Goal: Task Accomplishment & Management: Complete application form

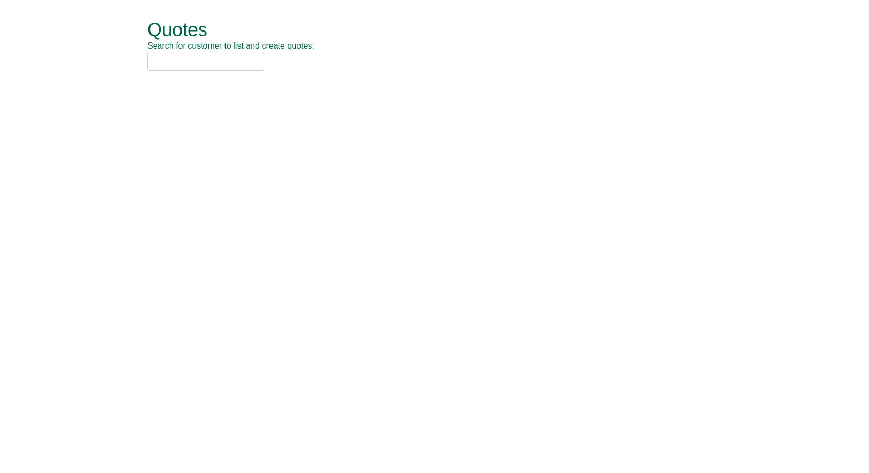
click at [176, 59] on input "text" at bounding box center [205, 61] width 117 height 19
click at [203, 57] on input "royal mai" at bounding box center [205, 61] width 117 height 19
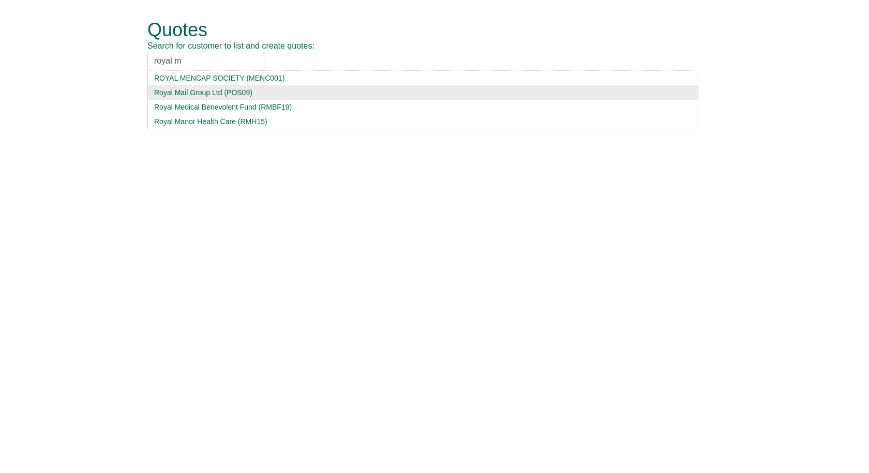
type input "royal m"
click at [205, 89] on div "Royal Mail Group Ltd (POS09)" at bounding box center [422, 92] width 537 height 10
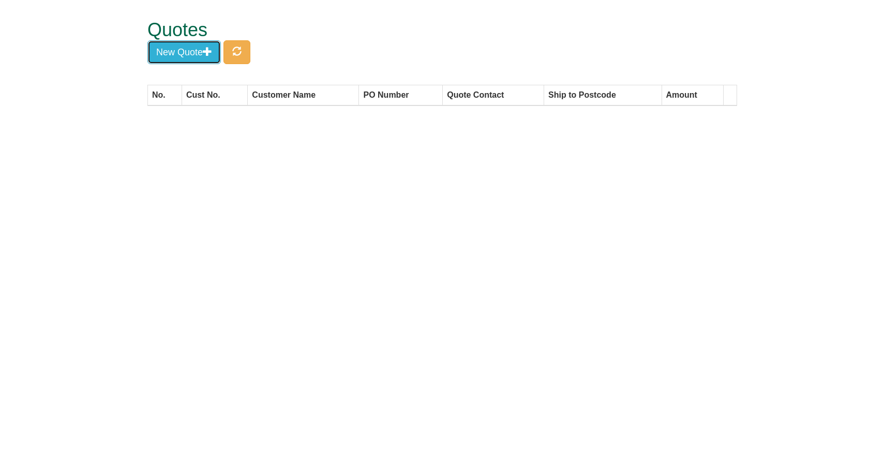
click at [192, 53] on button "New Quote" at bounding box center [183, 52] width 73 height 24
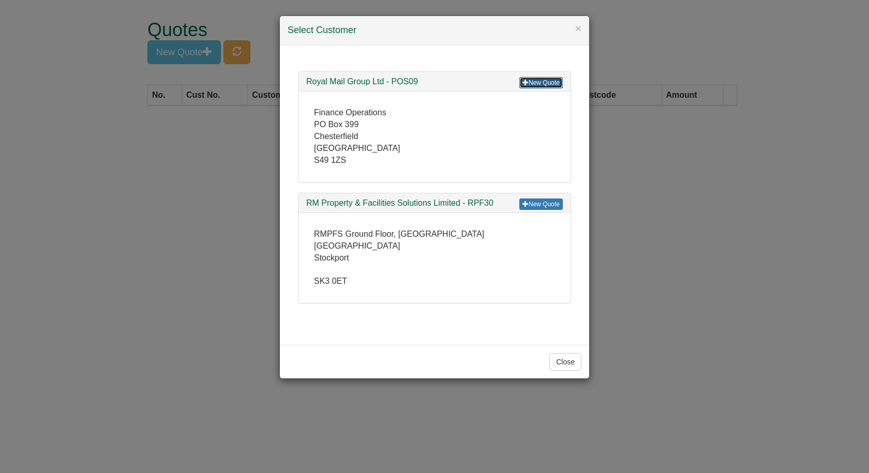
click at [548, 84] on link "New Quote" at bounding box center [540, 82] width 43 height 11
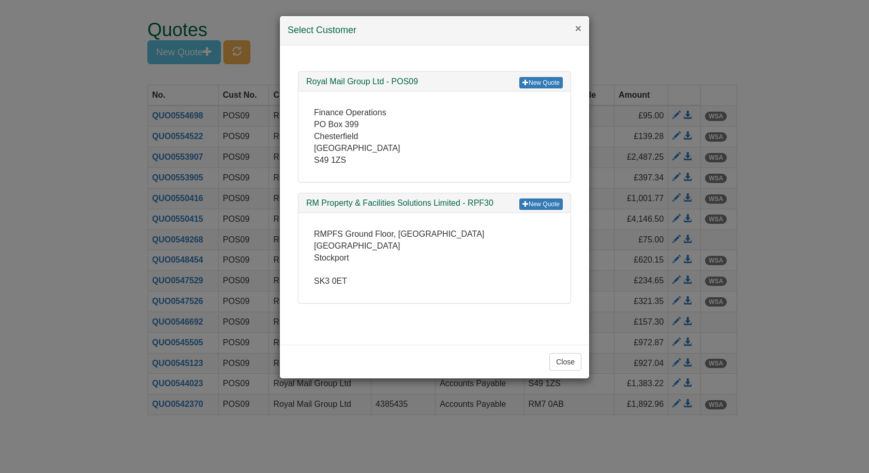
click at [579, 29] on button "×" at bounding box center [578, 28] width 6 height 11
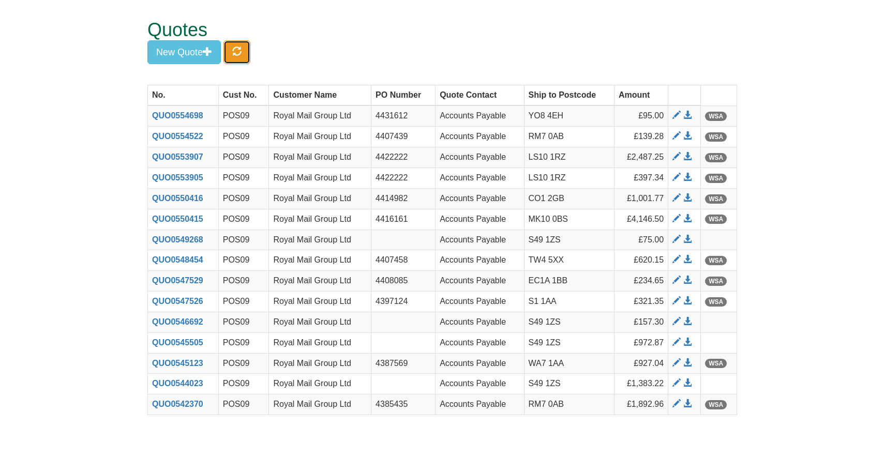
click at [238, 47] on span "button" at bounding box center [236, 51] width 9 height 9
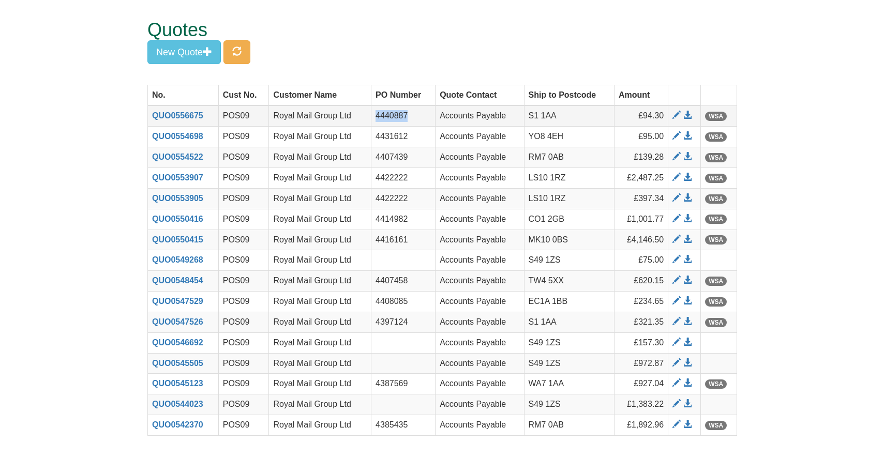
drag, startPoint x: 414, startPoint y: 114, endPoint x: 374, endPoint y: 119, distance: 40.1
click at [374, 119] on td "4440887" at bounding box center [403, 115] width 64 height 21
copy td "4440887"
click at [687, 113] on span at bounding box center [687, 115] width 8 height 8
click at [190, 48] on button "New Quote" at bounding box center [183, 52] width 73 height 24
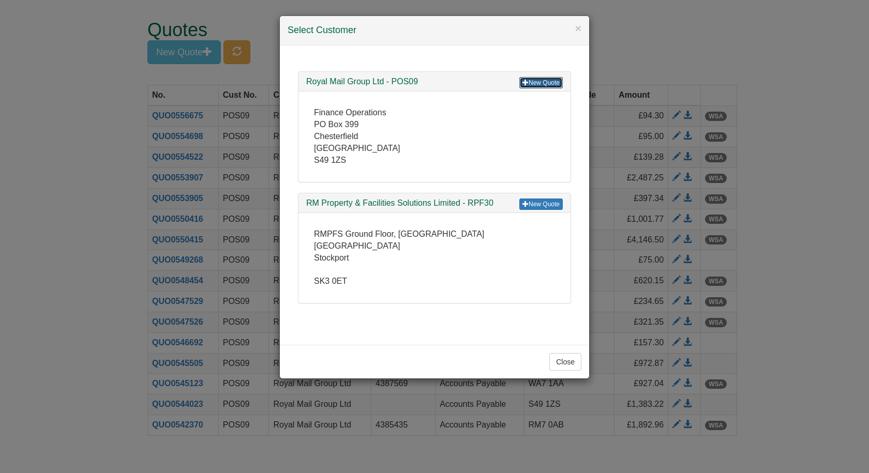
click at [535, 84] on link "New Quote" at bounding box center [540, 82] width 43 height 11
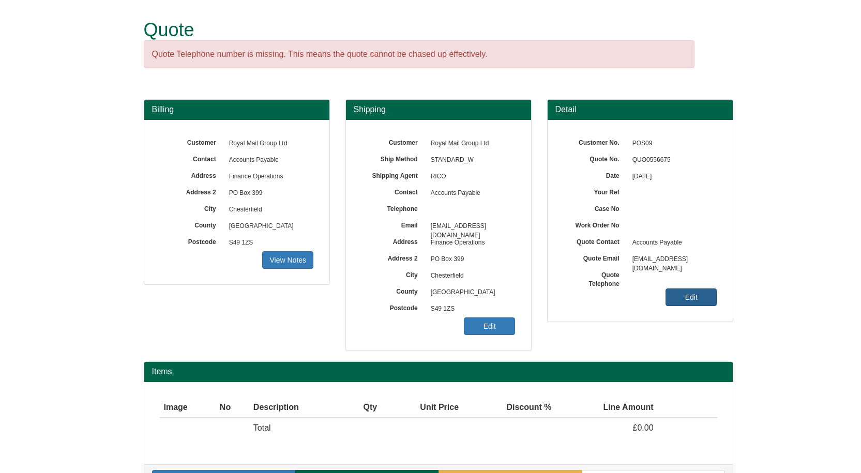
click at [700, 298] on link "Edit" at bounding box center [690, 297] width 51 height 18
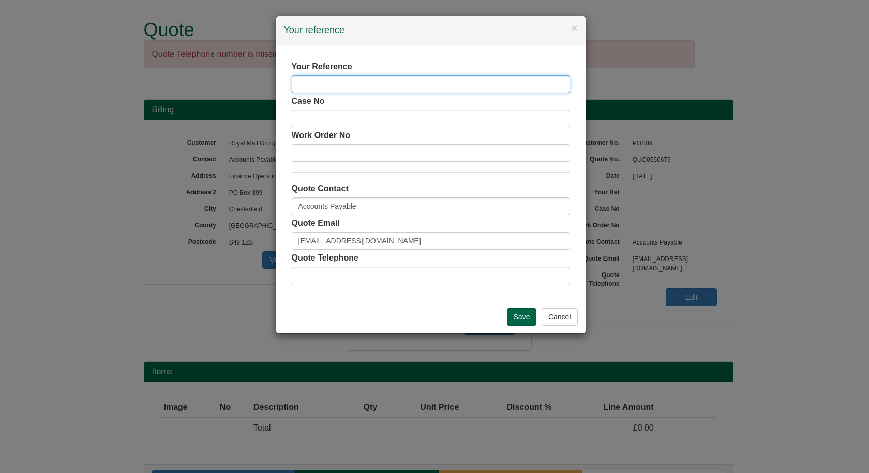
click at [362, 87] on input "text" at bounding box center [431, 84] width 278 height 18
paste input "4440887"
type input "4440887"
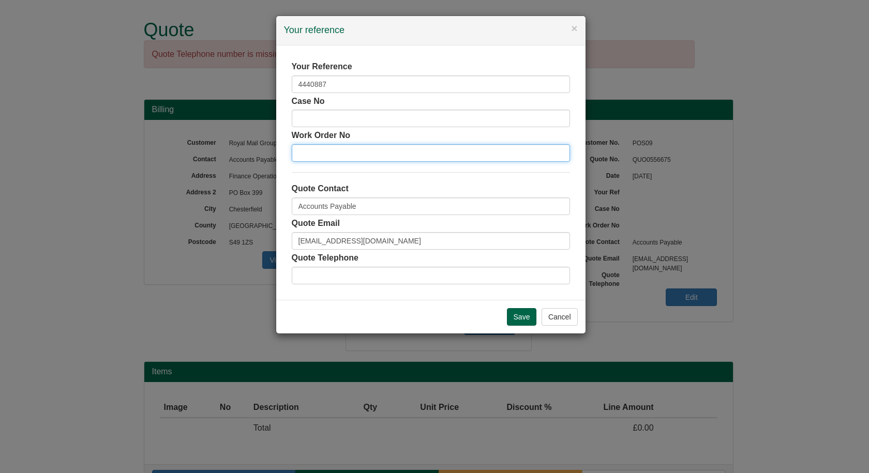
click at [324, 156] on input "text" at bounding box center [431, 153] width 278 height 18
paste input "4440887"
type input "4440887"
click at [518, 314] on input "Save" at bounding box center [522, 317] width 30 height 18
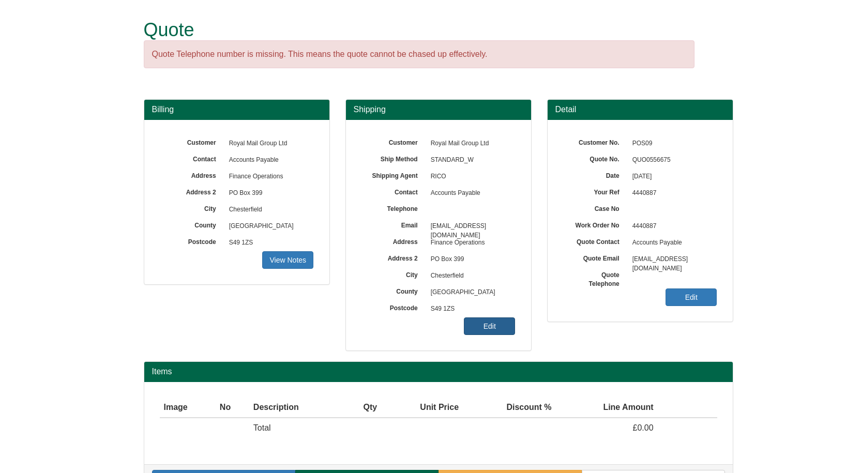
click at [491, 330] on link "Edit" at bounding box center [489, 326] width 51 height 18
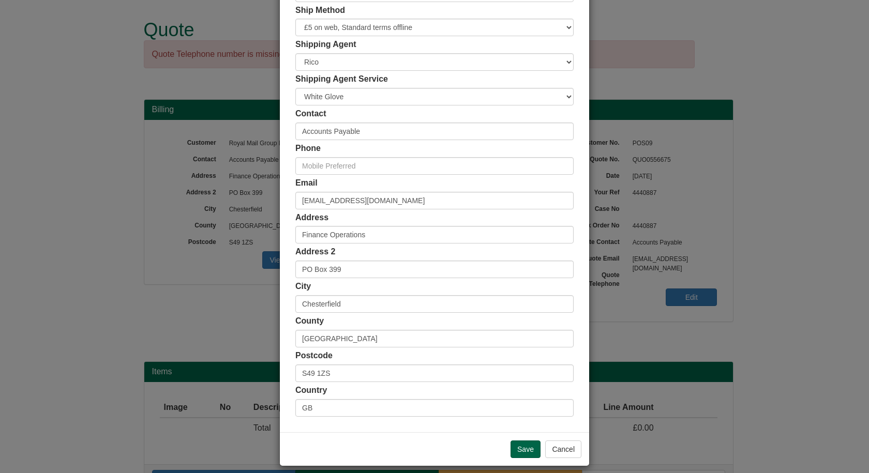
scroll to position [100, 0]
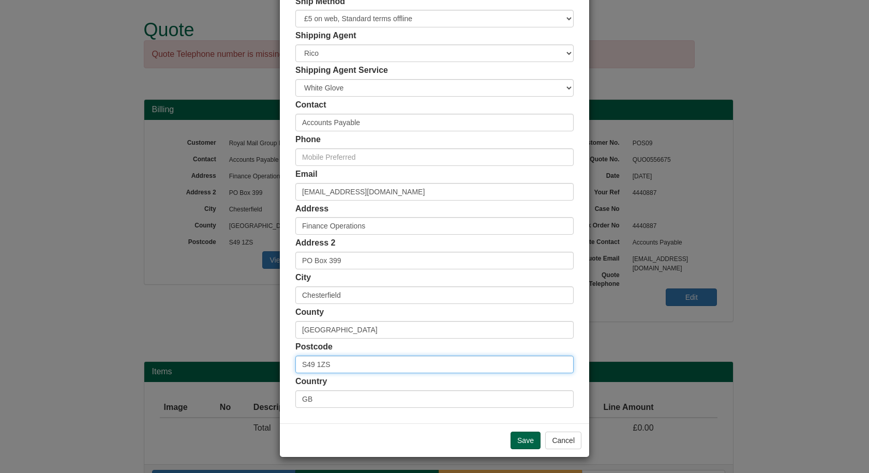
drag, startPoint x: 340, startPoint y: 367, endPoint x: 268, endPoint y: 371, distance: 72.0
click at [268, 371] on div "× Shipping Customer Name Royal Mail Group Ltd Ship Method Free of Charge £5 Fla…" at bounding box center [434, 236] width 869 height 473
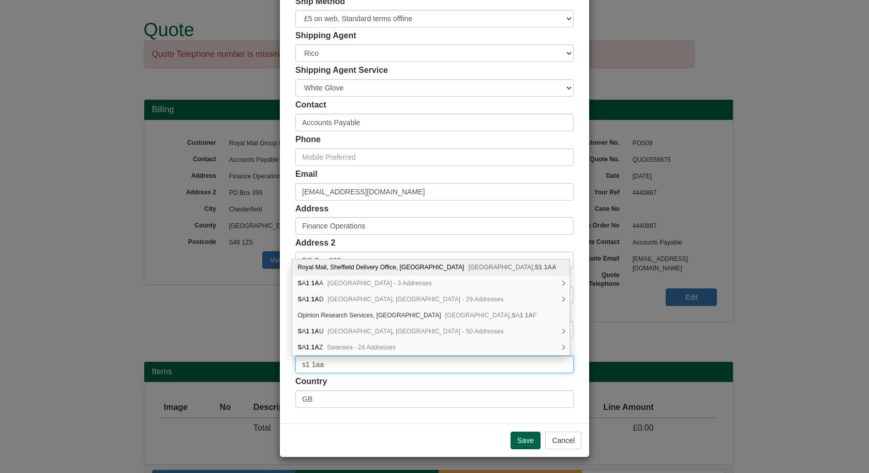
type input "s1 1aa"
click at [342, 269] on div "Royal Mail, Sheffield Delivery Office, Pond Street Sheffield, S1 1AA" at bounding box center [430, 268] width 277 height 16
type input "Royal Mail"
type input "Sheffield Delivery Office, [GEOGRAPHIC_DATA]"
type input "[GEOGRAPHIC_DATA]"
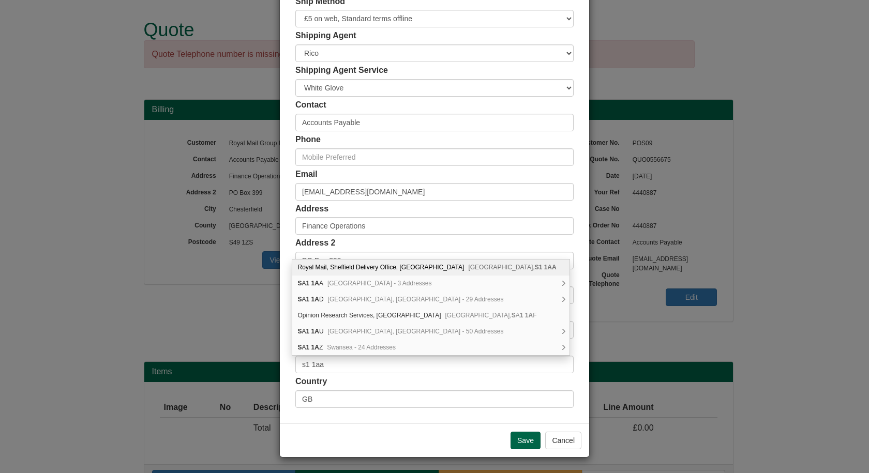
type input "[GEOGRAPHIC_DATA]"
type input "S1 1AA"
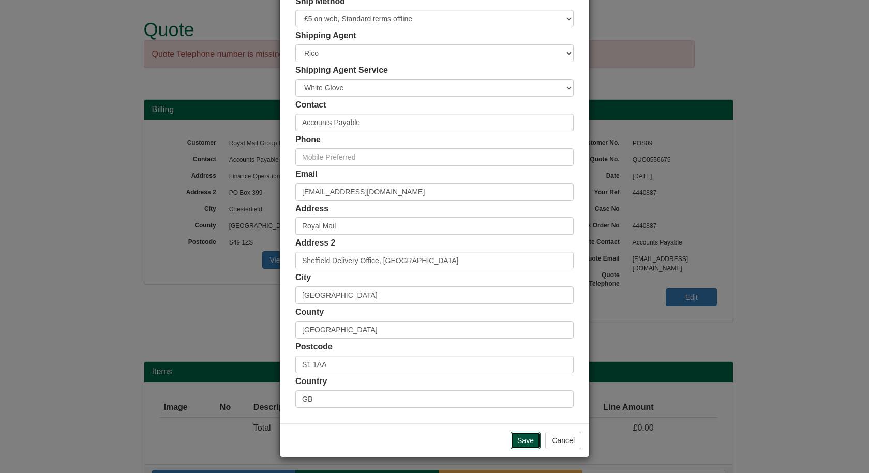
click at [521, 440] on input "Save" at bounding box center [525, 441] width 30 height 18
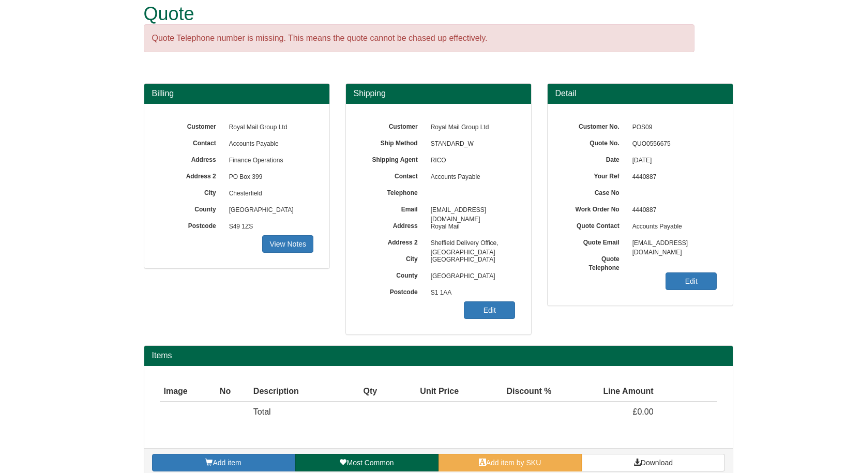
scroll to position [31, 0]
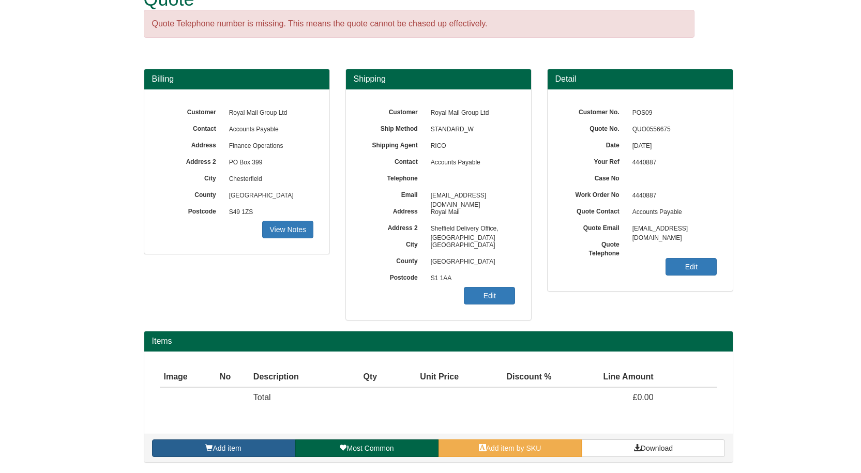
click at [238, 442] on link "Add item" at bounding box center [223, 448] width 143 height 18
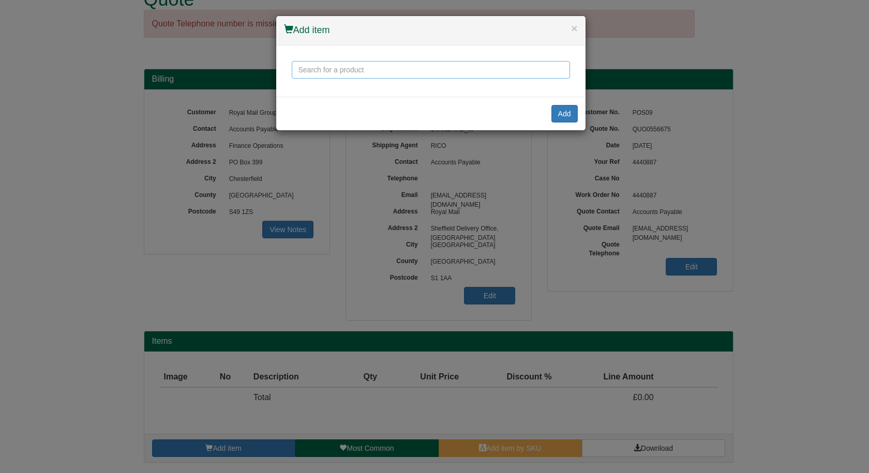
click at [355, 69] on input "text" at bounding box center [431, 70] width 278 height 18
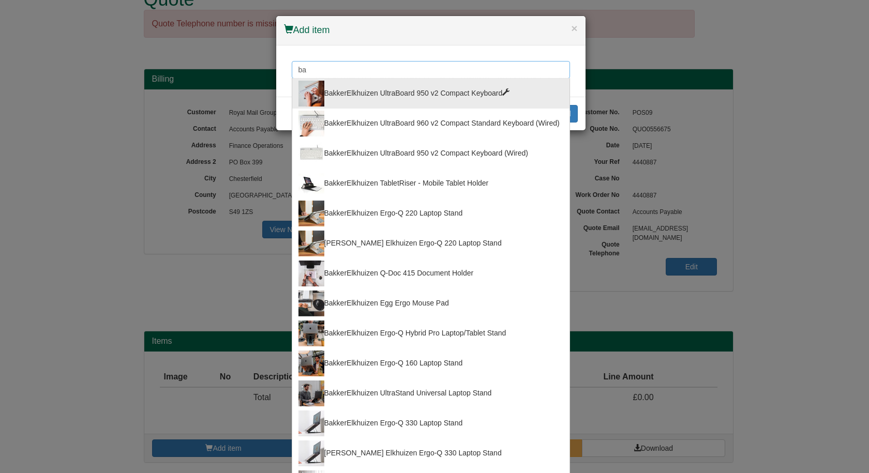
type input "b"
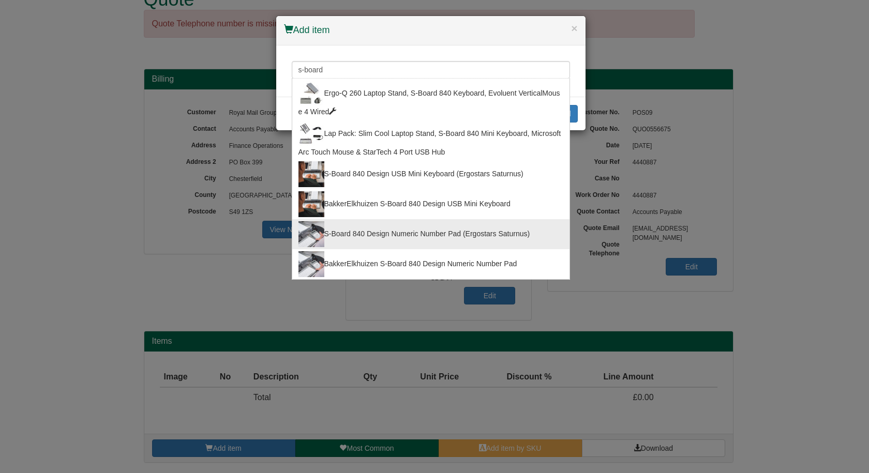
click at [368, 236] on div "S-Board 840 Design Numeric Number Pad (Ergostars Saturnus)" at bounding box center [430, 234] width 265 height 26
type input "S-Board 840 Design Numeric Number Pad (Ergostars Saturnus)"
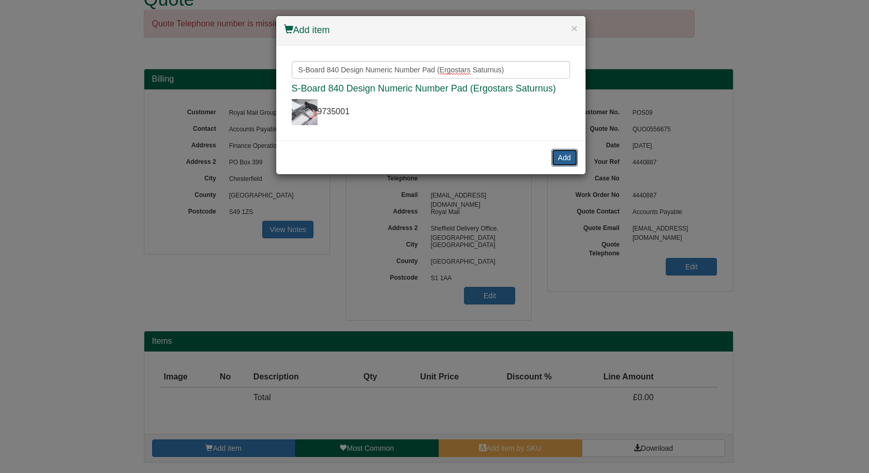
click at [571, 157] on button "Add" at bounding box center [564, 158] width 26 height 18
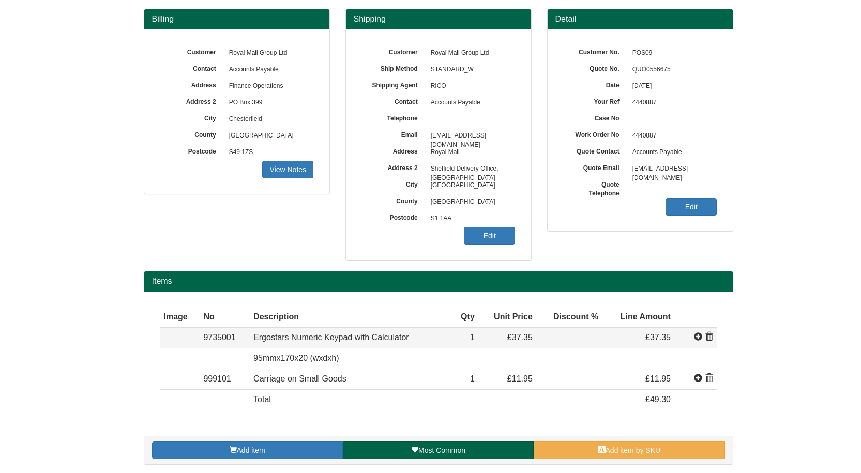
scroll to position [93, 0]
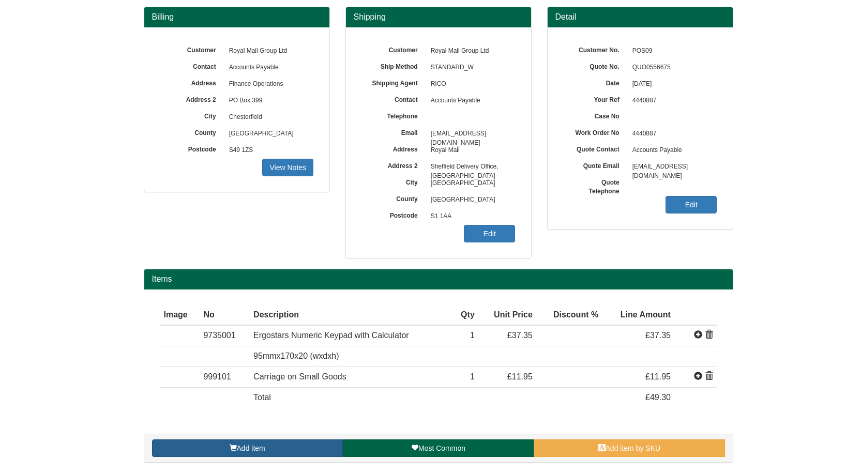
click at [237, 448] on span "Add item" at bounding box center [251, 448] width 28 height 8
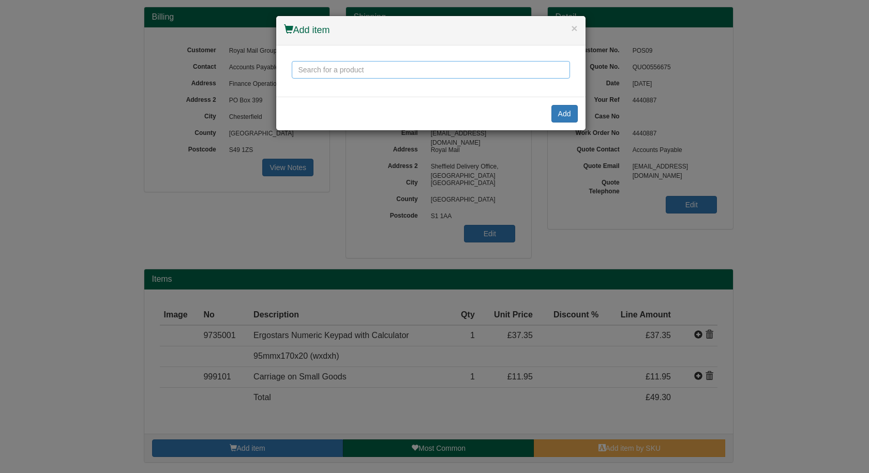
click at [381, 61] on input "text" at bounding box center [431, 70] width 278 height 18
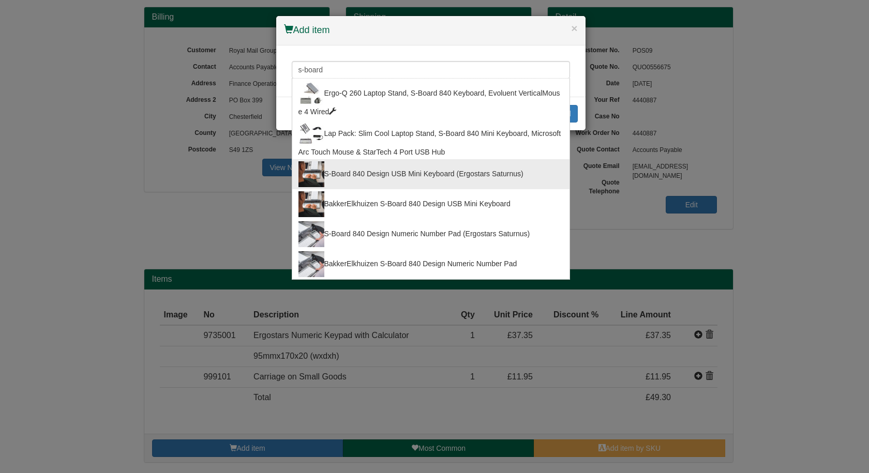
click at [393, 175] on div "S-Board 840 Design USB Mini Keyboard (Ergostars Saturnus)" at bounding box center [430, 174] width 265 height 26
type input "S-Board 840 Design USB Mini Keyboard (Ergostars Saturnus)"
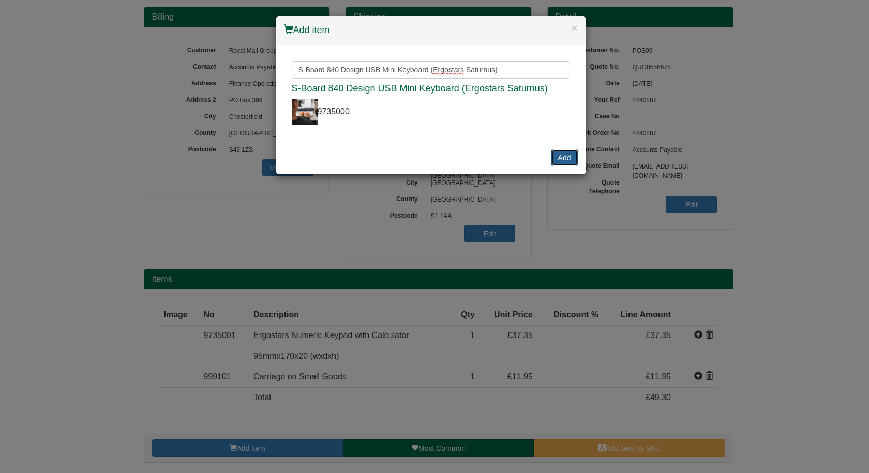
click at [559, 160] on button "Add" at bounding box center [564, 158] width 26 height 18
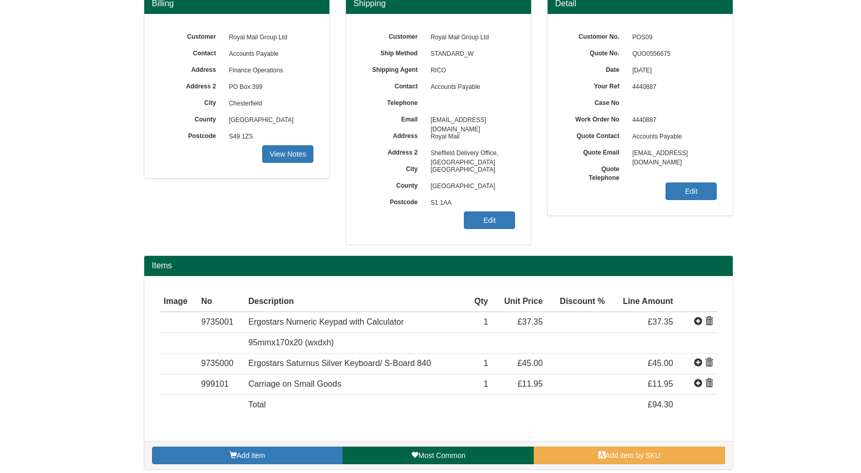
scroll to position [113, 0]
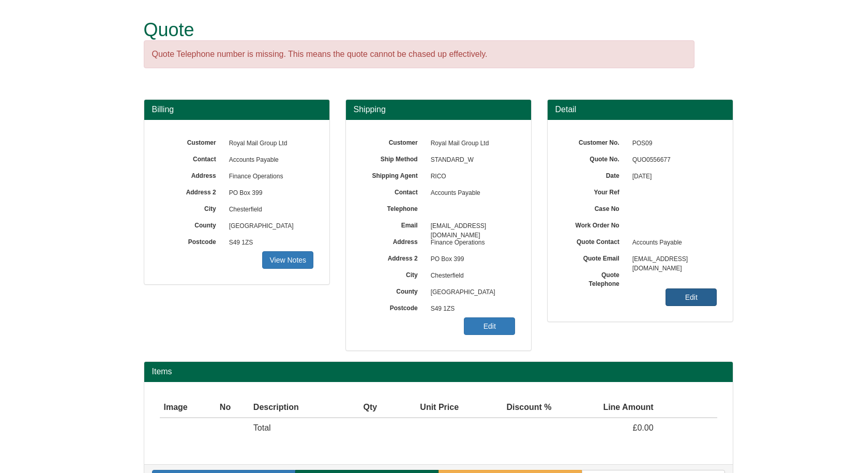
click at [684, 294] on link "Edit" at bounding box center [690, 297] width 51 height 18
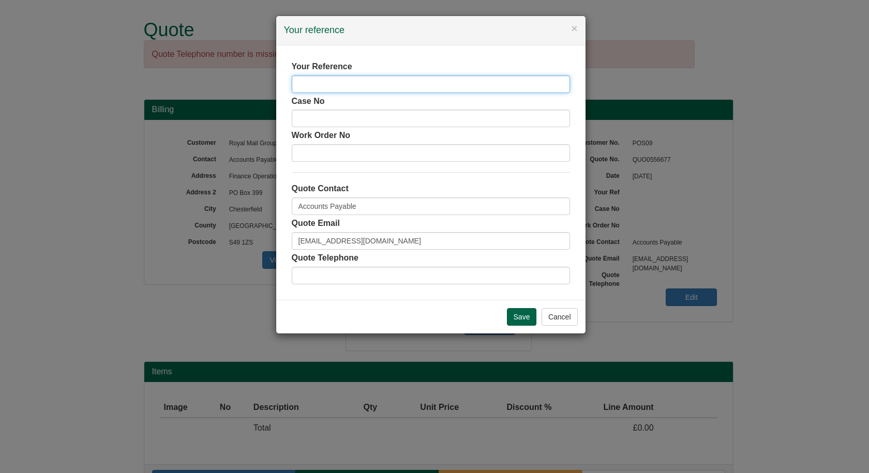
click at [349, 90] on input "text" at bounding box center [431, 84] width 278 height 18
paste input "4435634"
type input "4435634"
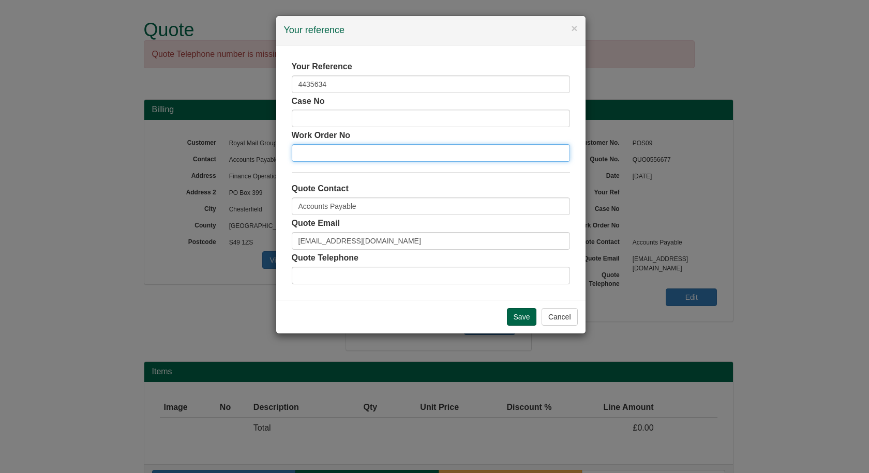
click at [348, 148] on input "text" at bounding box center [431, 153] width 278 height 18
paste input "4435634"
type input "4435634"
click at [514, 313] on input "Save" at bounding box center [522, 317] width 30 height 18
